Goal: Navigation & Orientation: Find specific page/section

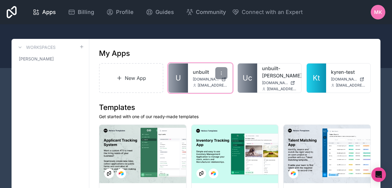
click at [183, 81] on link "U" at bounding box center [177, 77] width 19 height 29
